Goal: Navigation & Orientation: Understand site structure

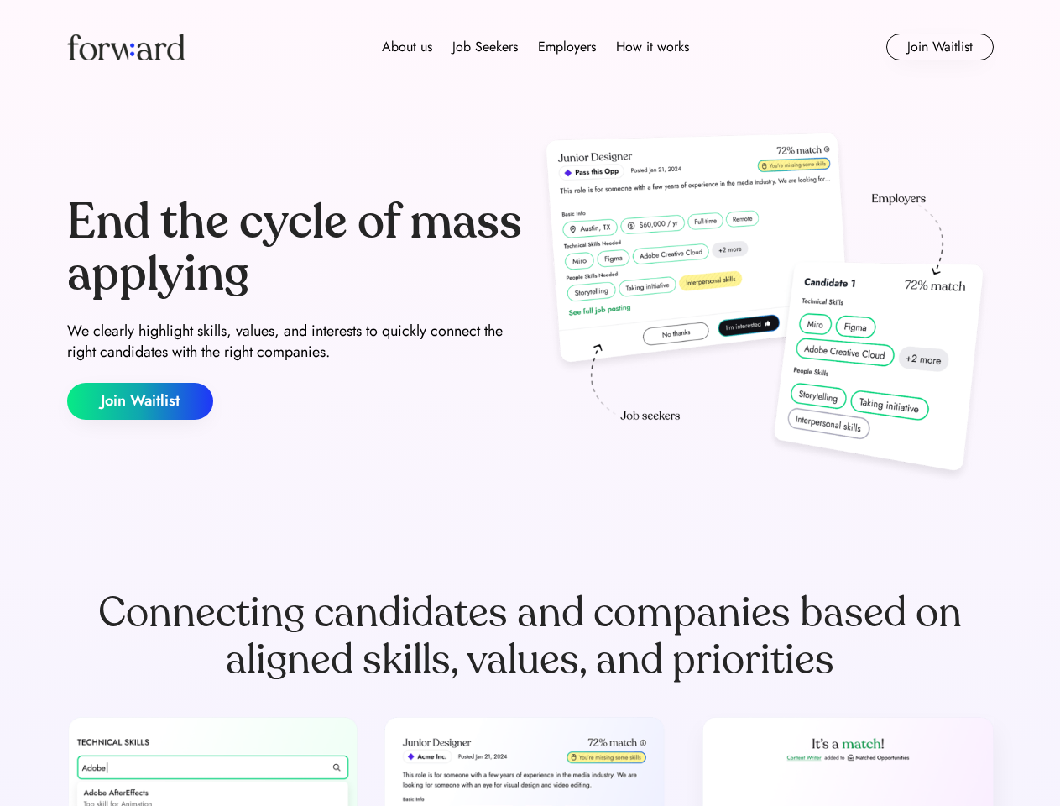
click at [530, 403] on div "End the cycle of mass applying We clearly highlight skills, values, and interes…" at bounding box center [530, 308] width 927 height 361
click at [531, 47] on div "About us Job Seekers Employers How it works" at bounding box center [536, 47] width 662 height 20
click at [126, 47] on img at bounding box center [126, 47] width 118 height 27
click at [536, 47] on div "About us Job Seekers Employers How it works" at bounding box center [536, 47] width 662 height 20
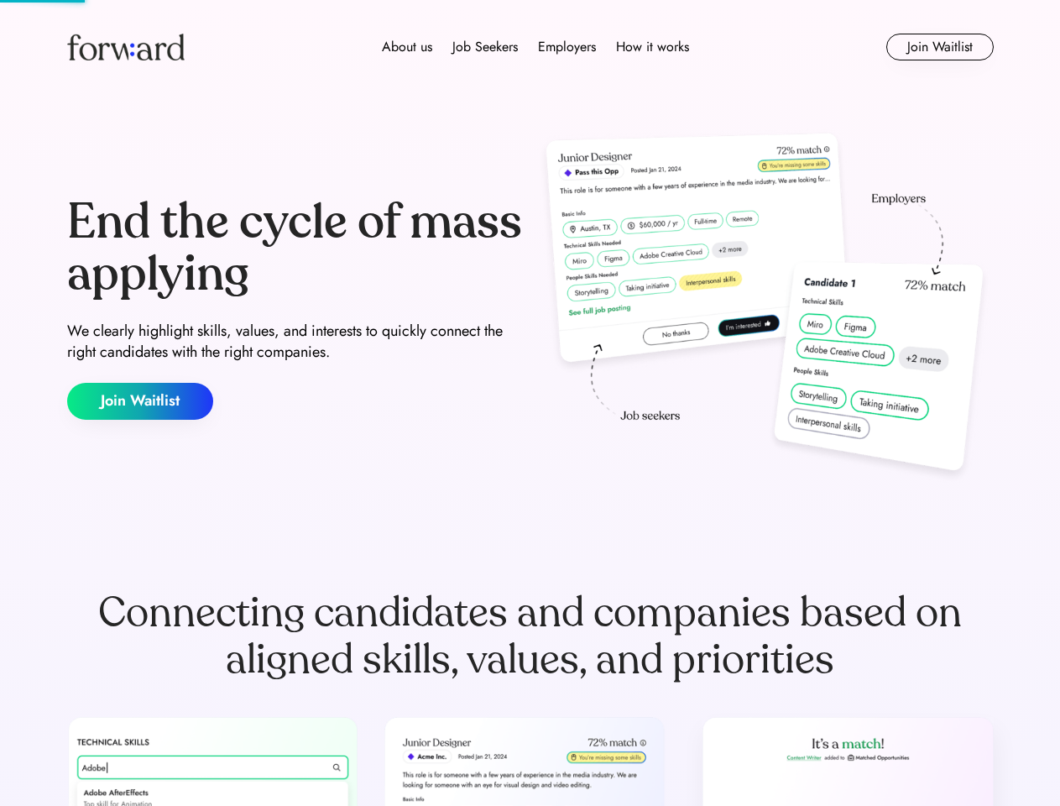
click at [407, 47] on div "About us" at bounding box center [407, 47] width 50 height 20
click at [485, 47] on div "Job Seekers" at bounding box center [485, 47] width 65 height 20
click at [567, 47] on div "Employers" at bounding box center [567, 47] width 58 height 20
